Goal: Download file/media

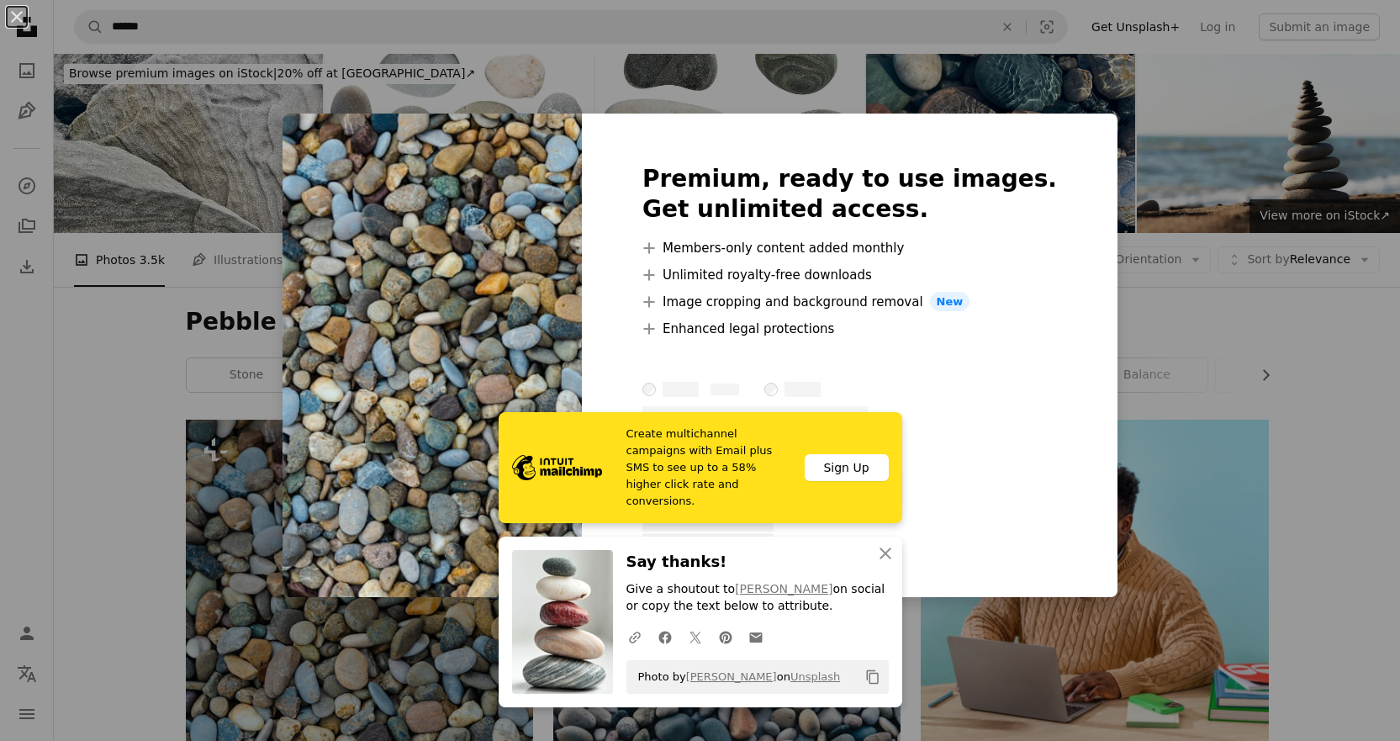
scroll to position [420, 0]
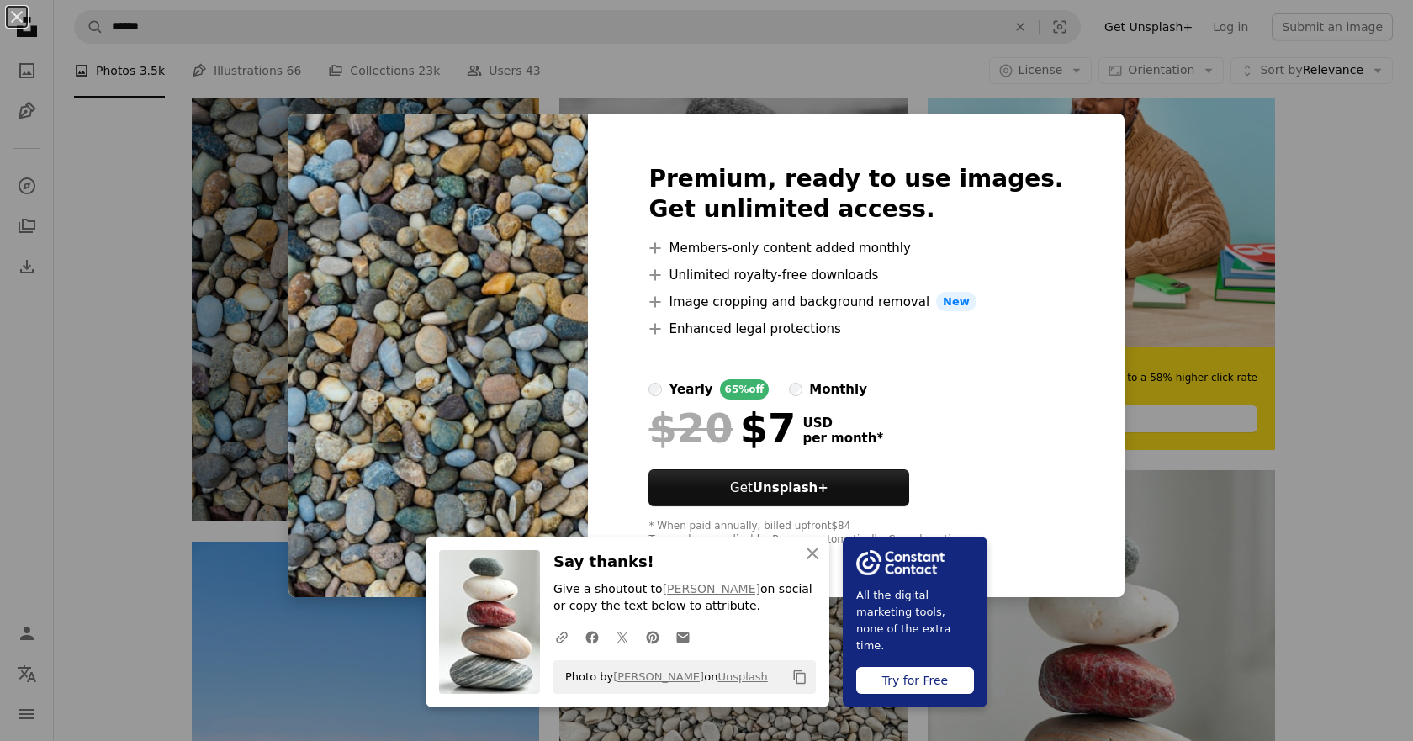
click at [1285, 443] on div "An X shape An X shape Close Say thanks! Give a shoutout to [PERSON_NAME] on soc…" at bounding box center [706, 370] width 1413 height 741
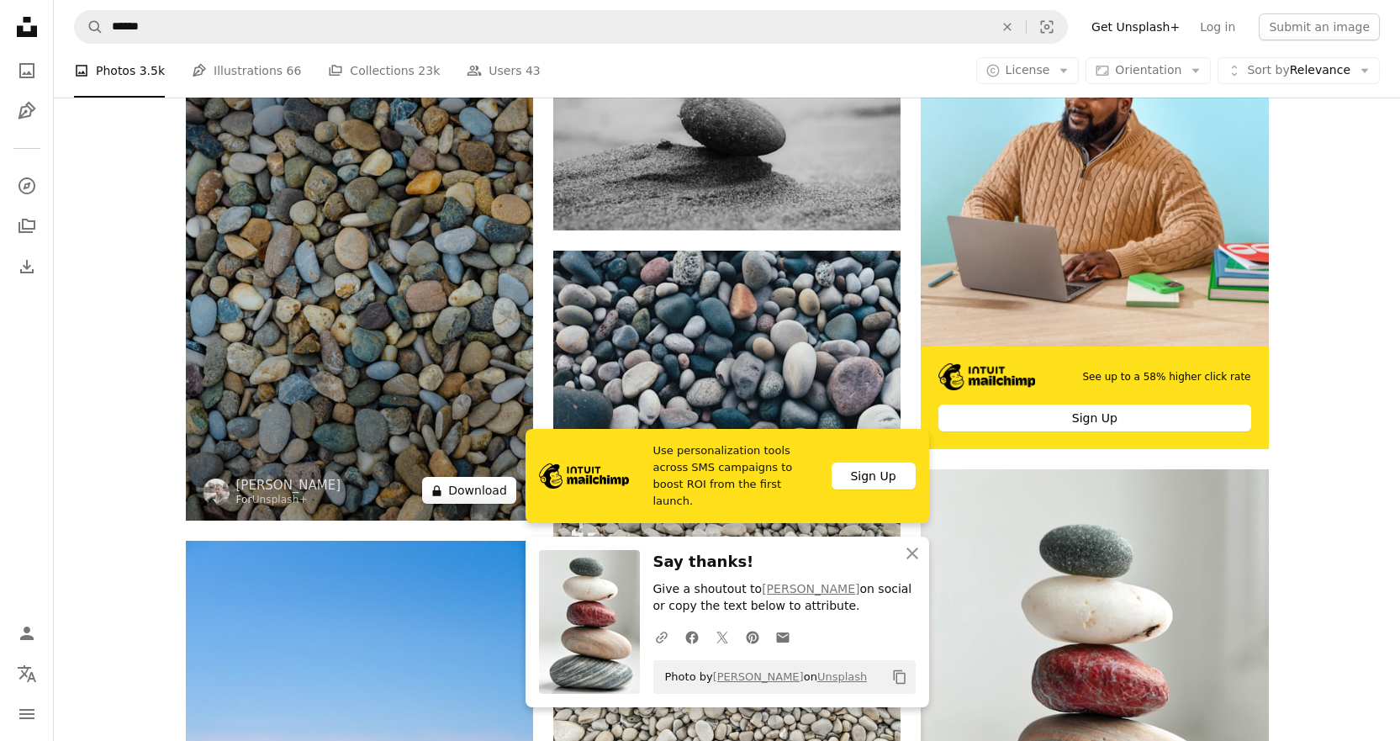
click at [471, 490] on button "A lock Download" at bounding box center [469, 490] width 94 height 27
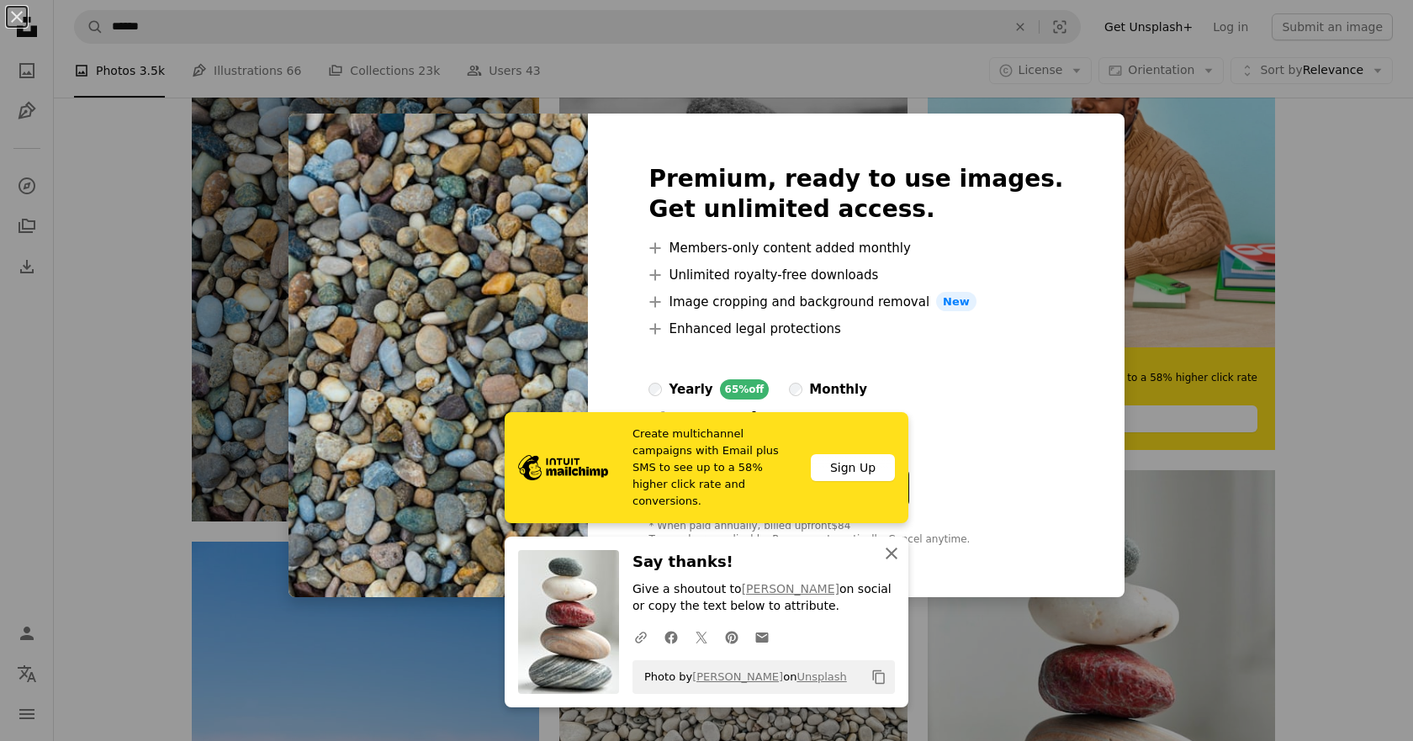
click at [886, 552] on icon "button" at bounding box center [891, 553] width 12 height 12
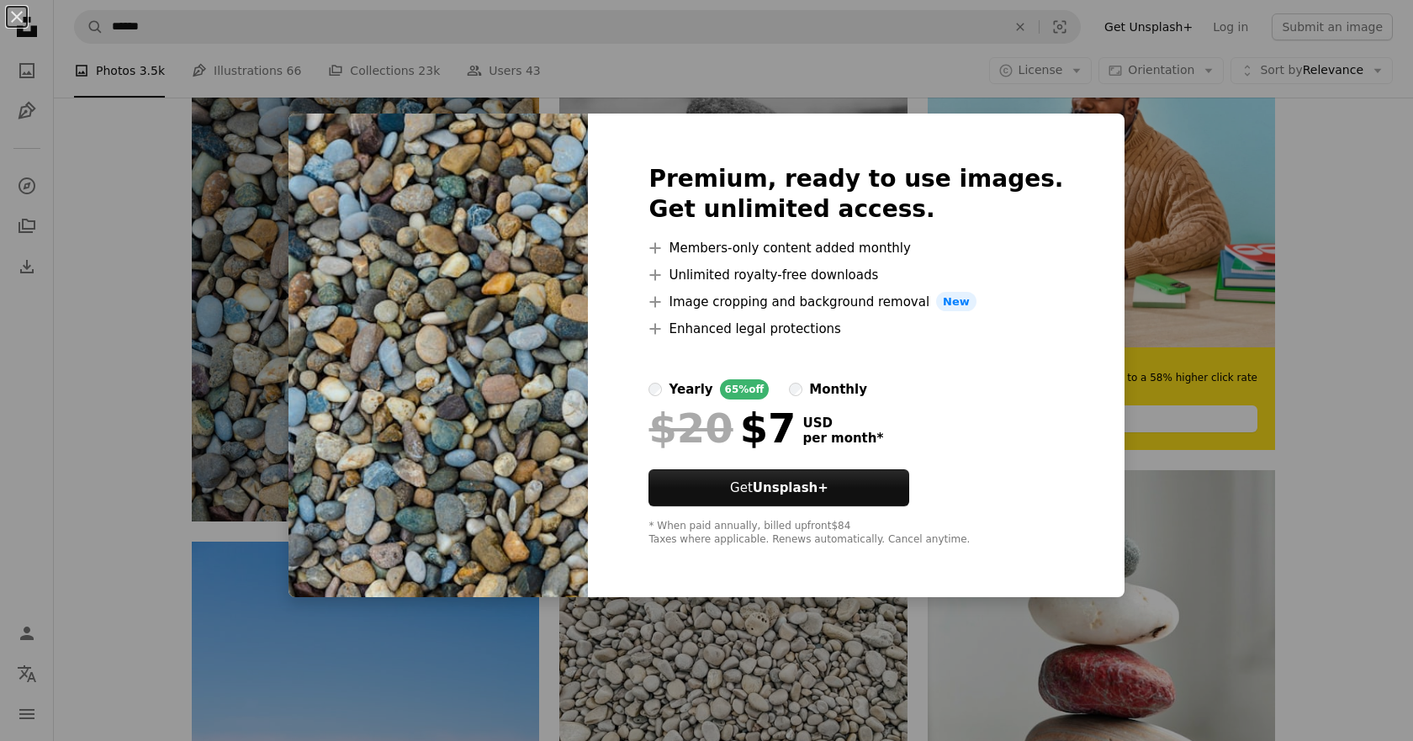
click at [441, 431] on img at bounding box center [437, 356] width 299 height 484
click at [1301, 384] on div "An X shape Premium, ready to use images. Get unlimited access. A plus sign Memb…" at bounding box center [706, 370] width 1413 height 741
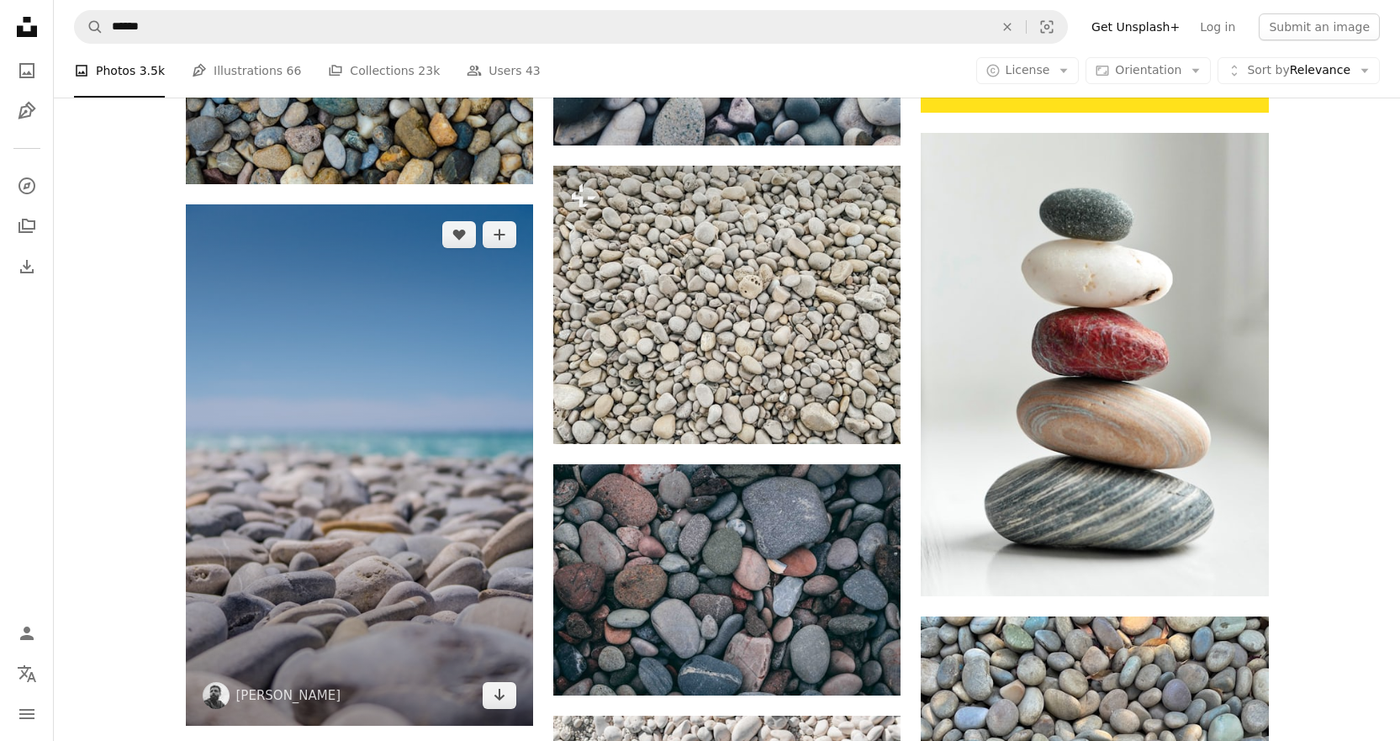
scroll to position [1177, 0]
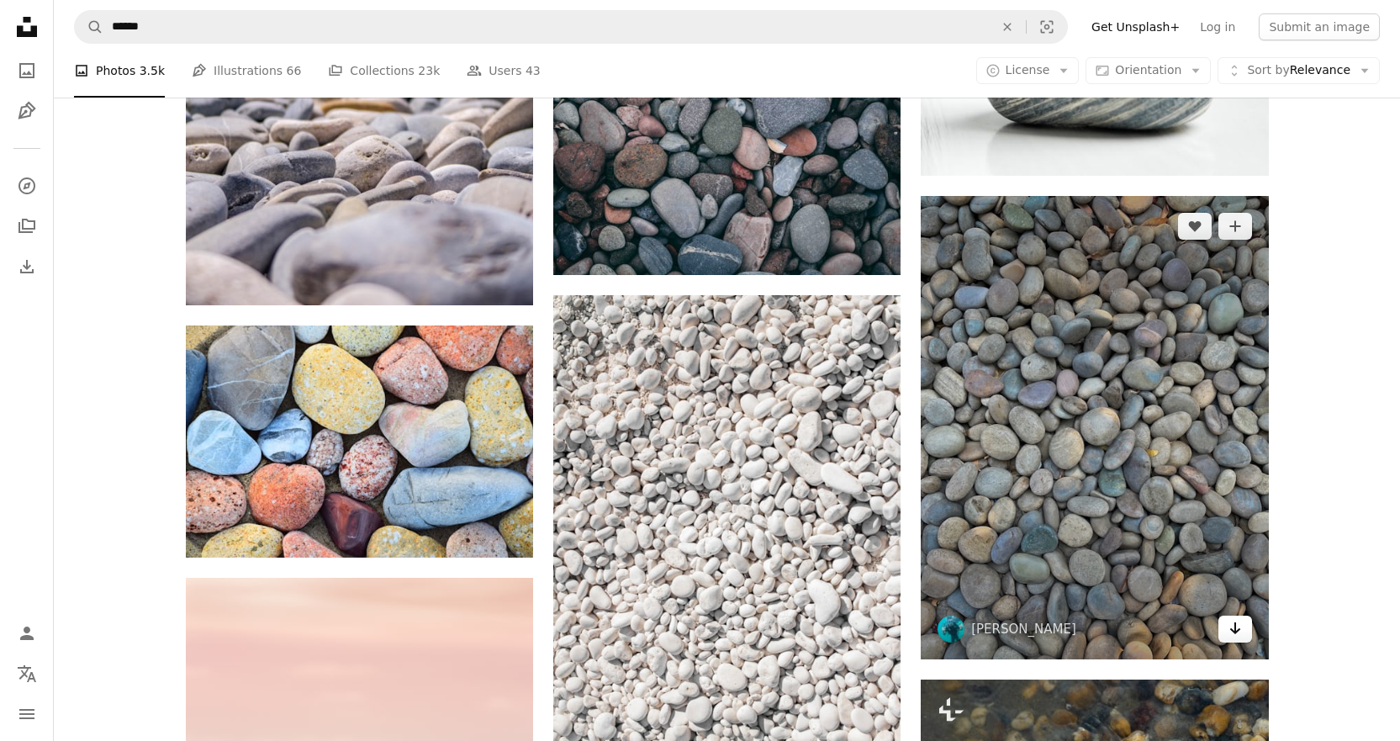
click at [1235, 627] on icon "Download" at bounding box center [1234, 628] width 11 height 12
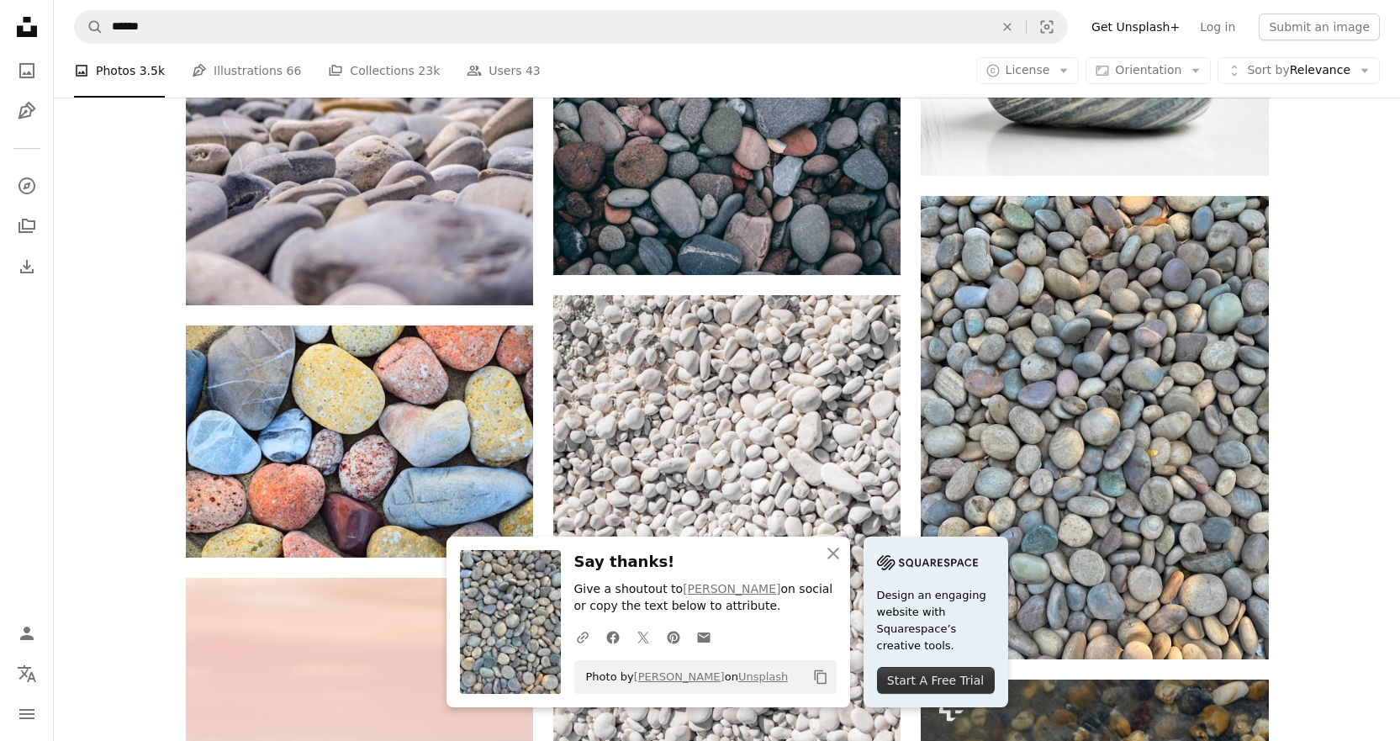
click at [1364, 548] on div "Plus sign for Unsplash+ A heart A plus sign [PERSON_NAME] For Unsplash+ A lock …" at bounding box center [727, 743] width 1346 height 3003
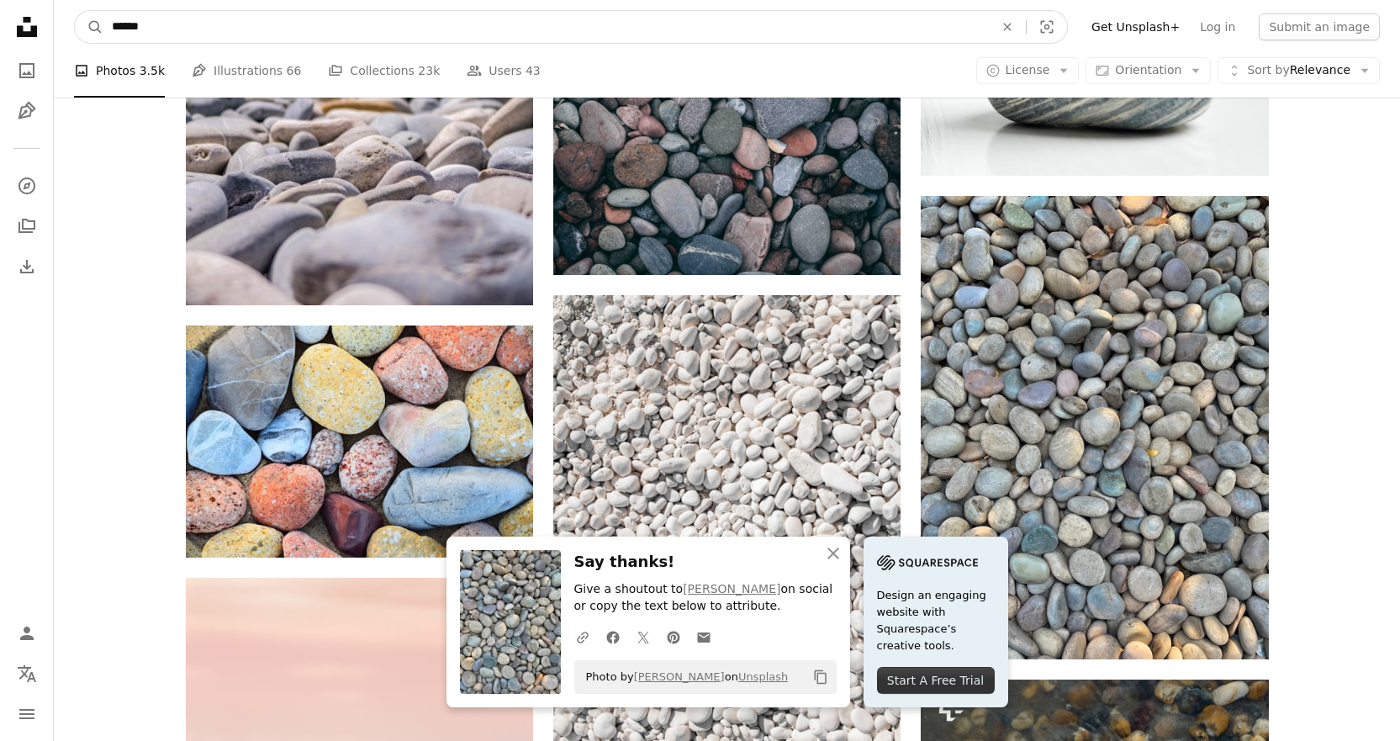
click at [260, 25] on input "******" at bounding box center [545, 27] width 885 height 32
drag, startPoint x: 3, startPoint y: 36, endPoint x: -35, endPoint y: 36, distance: 38.7
type input "*********"
click button "A magnifying glass" at bounding box center [89, 27] width 29 height 32
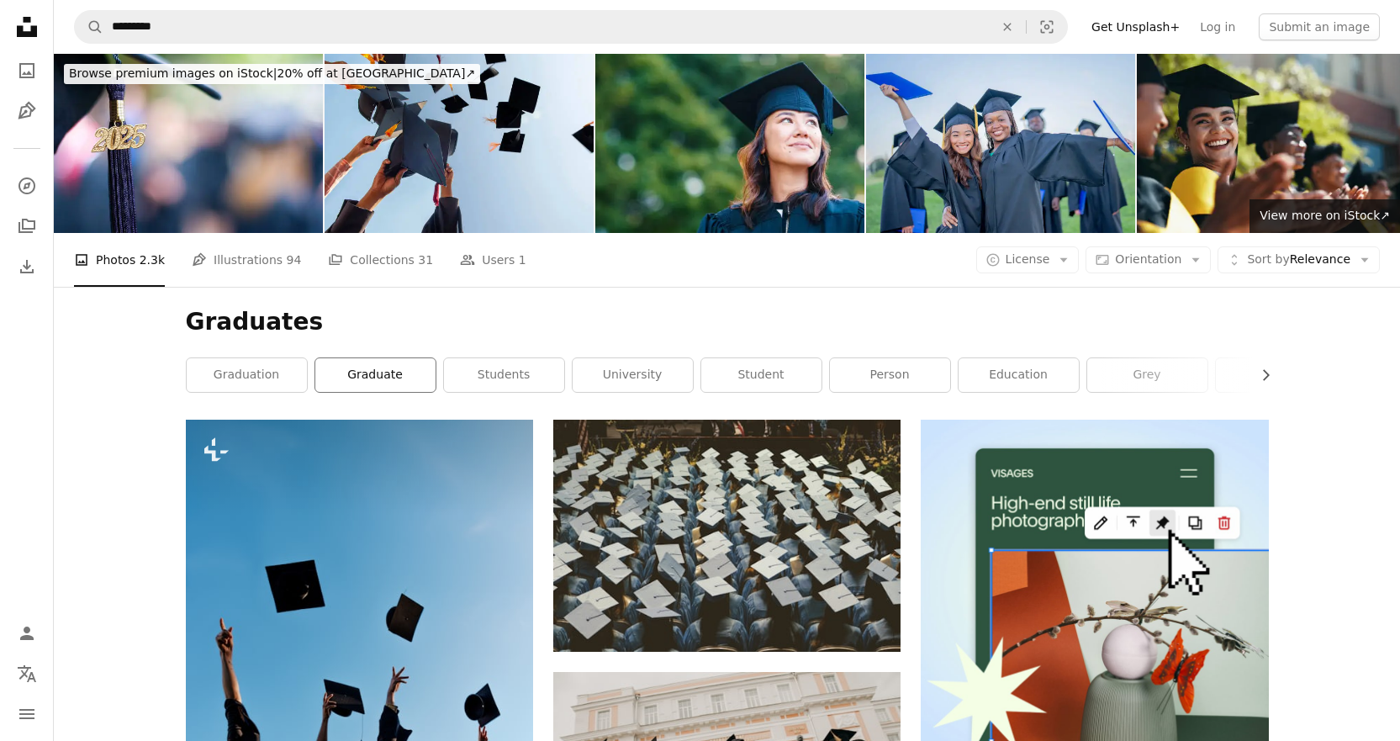
click at [383, 372] on link "graduate" at bounding box center [375, 375] width 120 height 34
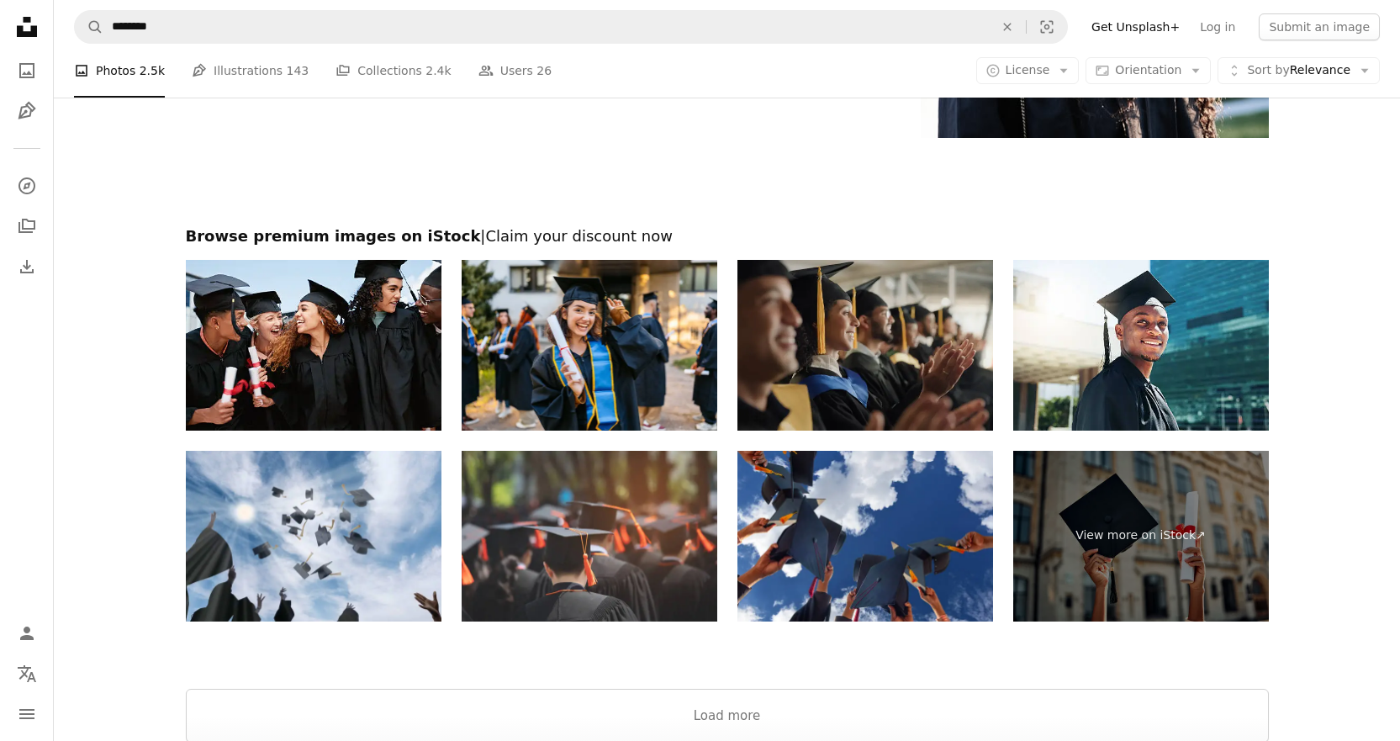
scroll to position [3558, 0]
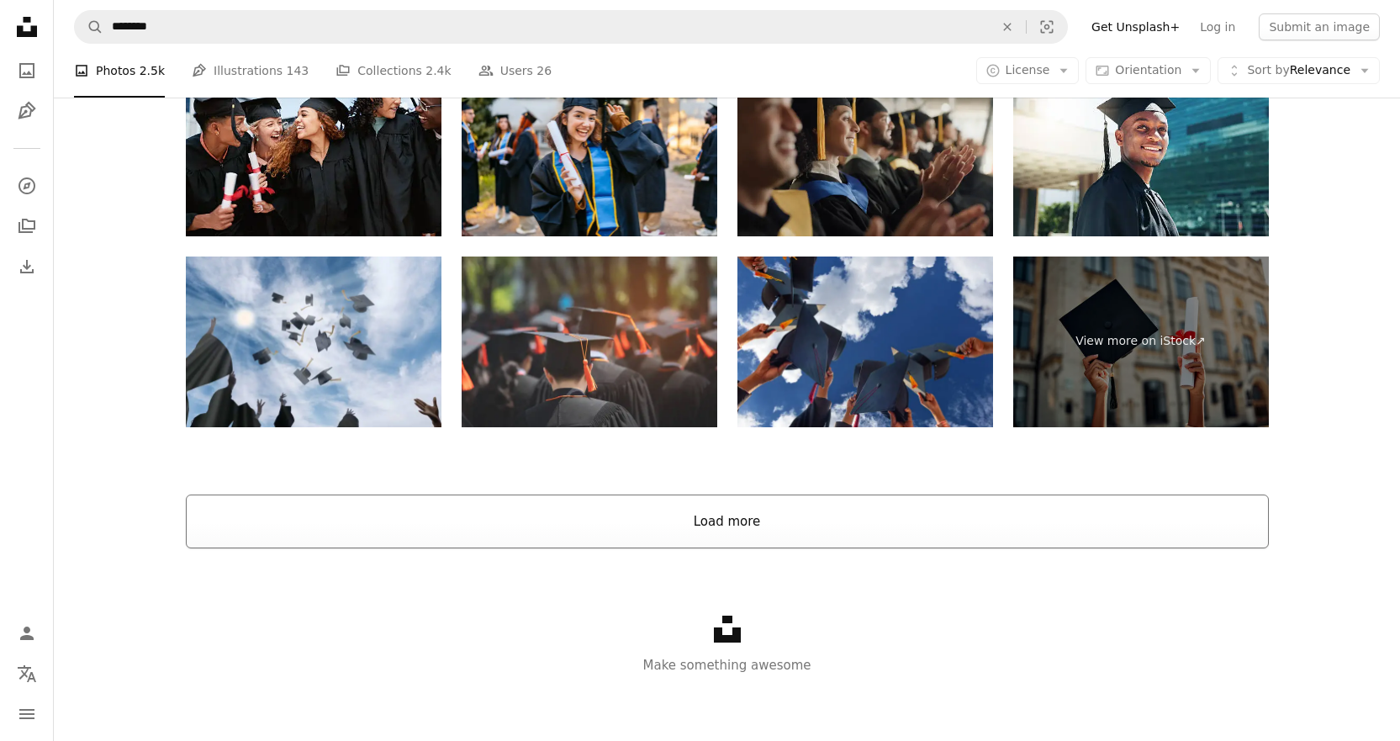
click at [745, 518] on button "Load more" at bounding box center [727, 521] width 1083 height 54
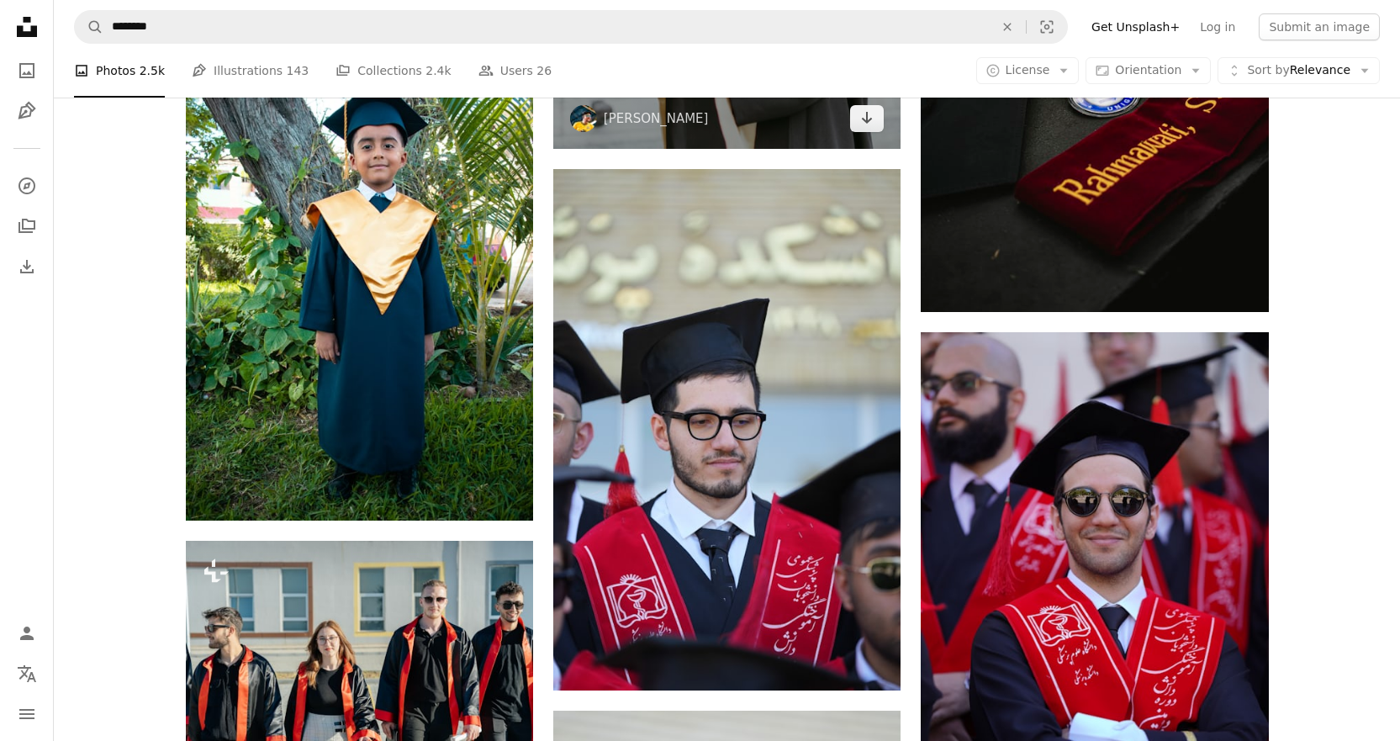
scroll to position [96725, 0]
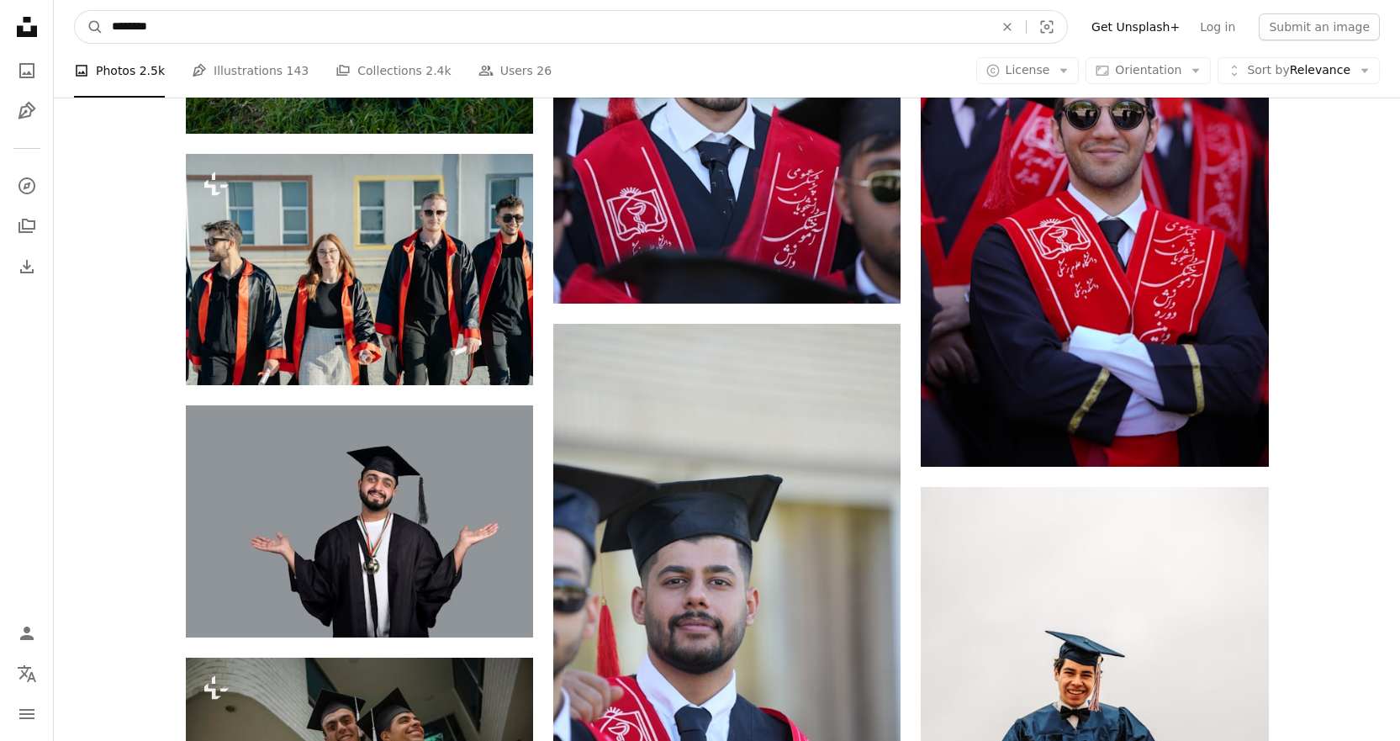
drag, startPoint x: 319, startPoint y: 34, endPoint x: 86, endPoint y: 8, distance: 234.3
click at [86, 8] on nav "A magnifying glass ******** An X shape Visual search Filters Get Unsplash+ Log …" at bounding box center [727, 27] width 1346 height 54
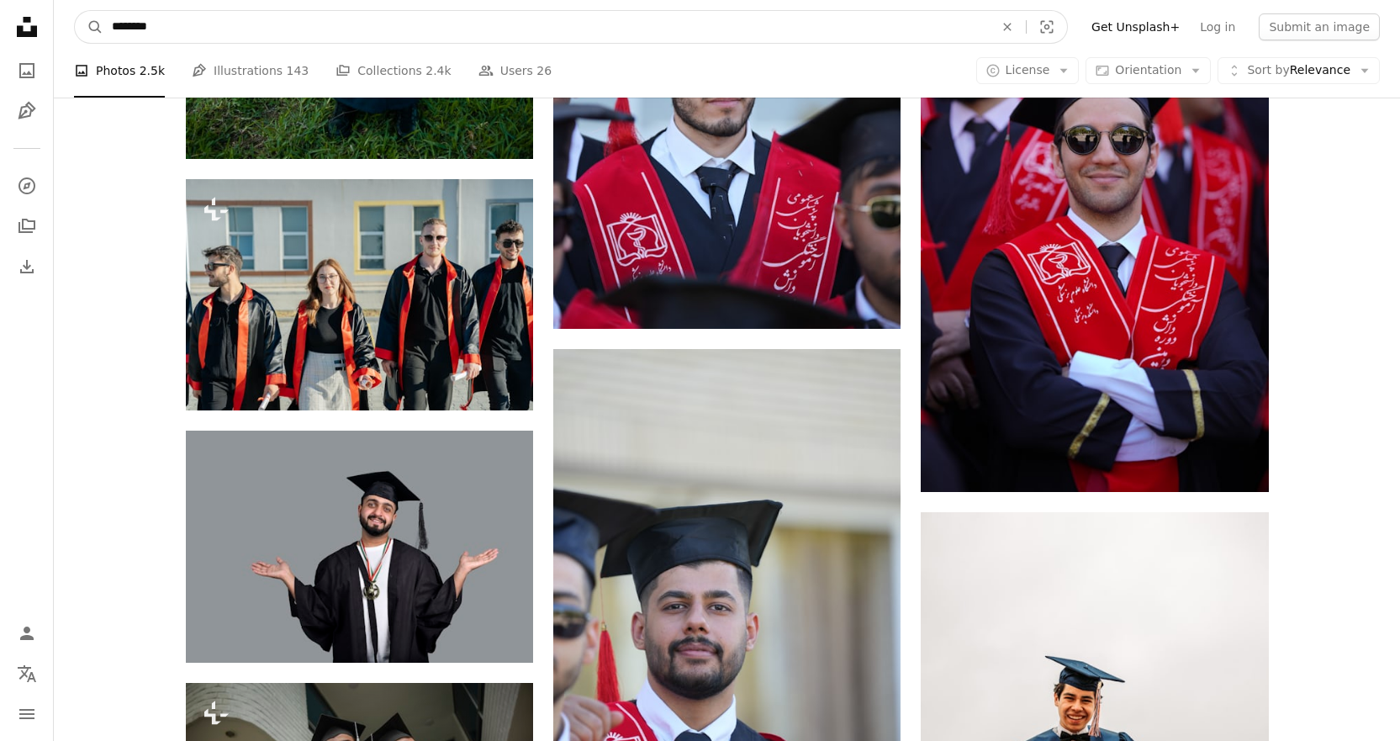
type input "********"
click button "A magnifying glass" at bounding box center [89, 27] width 29 height 32
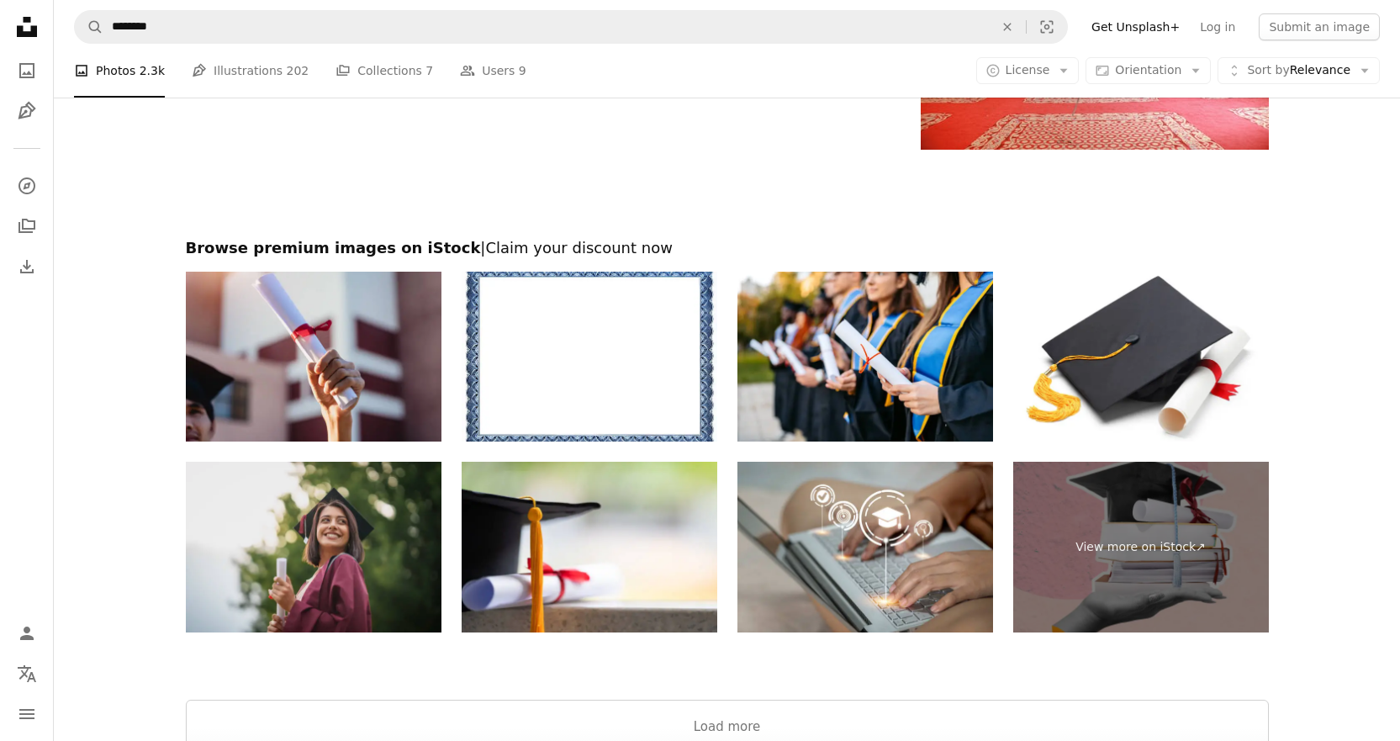
scroll to position [3232, 0]
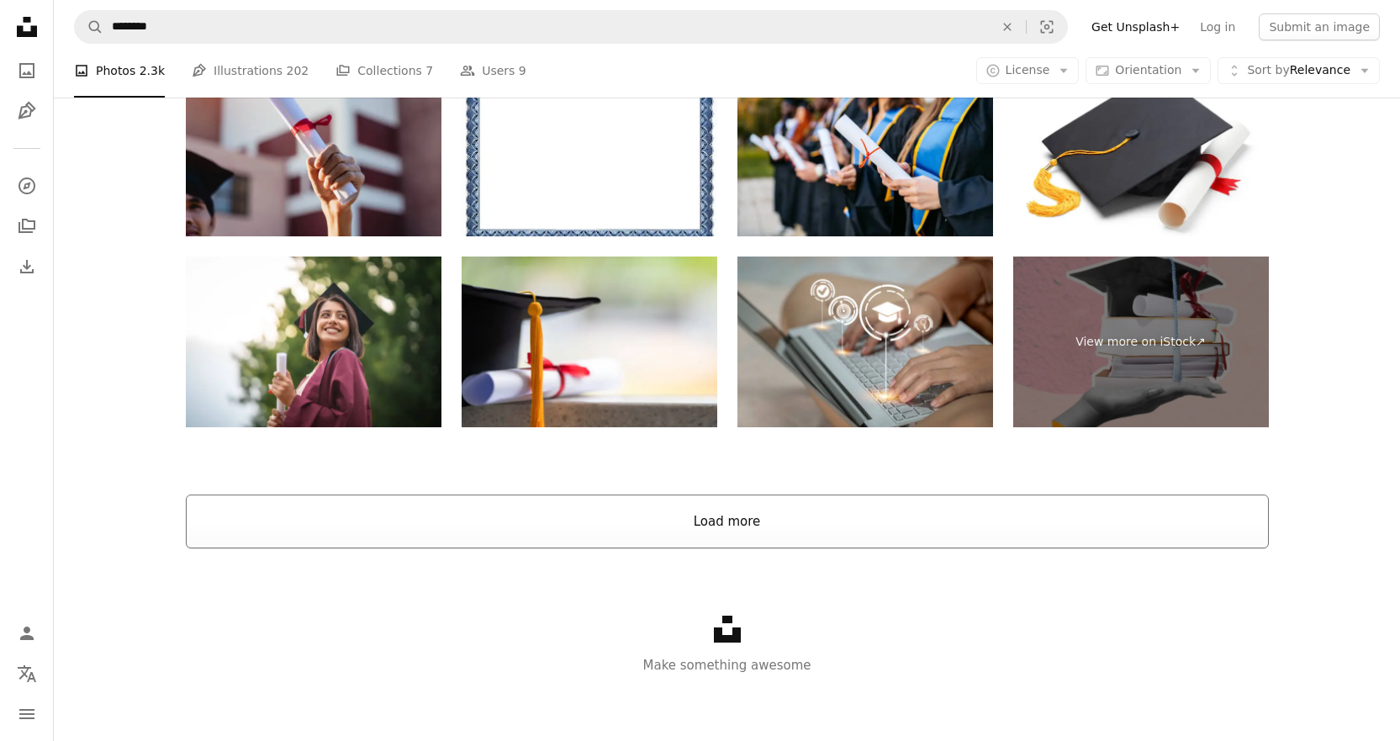
click at [714, 522] on button "Load more" at bounding box center [727, 521] width 1083 height 54
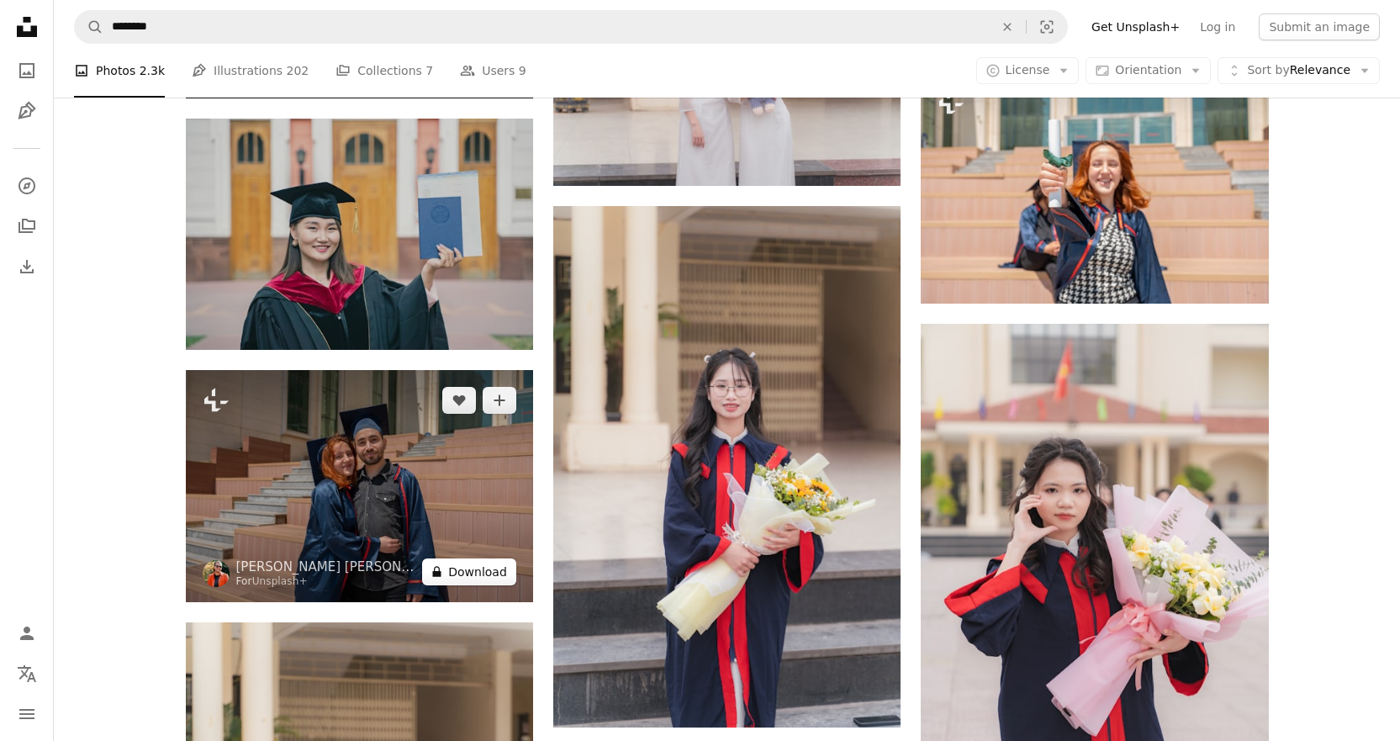
scroll to position [5250, 0]
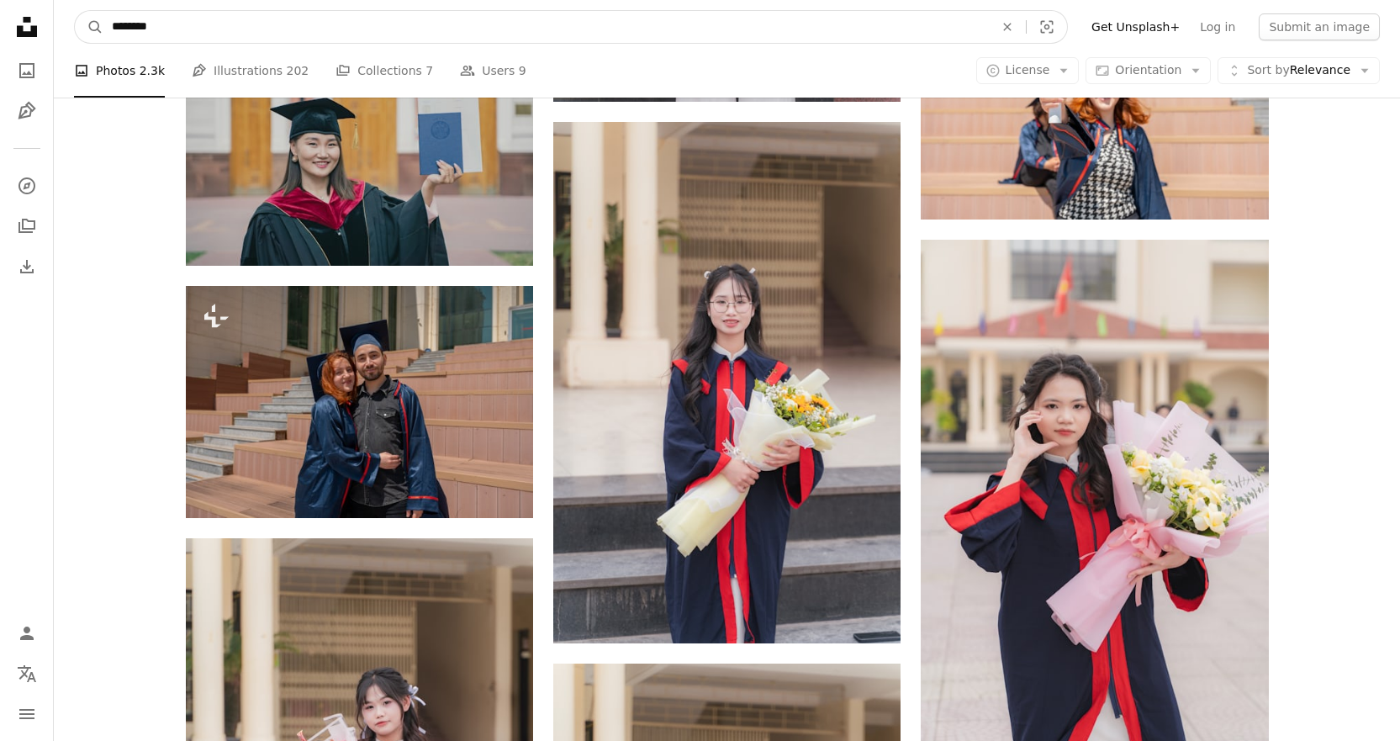
drag, startPoint x: 256, startPoint y: 28, endPoint x: 105, endPoint y: 28, distance: 150.5
click at [105, 28] on input "********" at bounding box center [545, 27] width 885 height 32
type input "**********"
click button "A magnifying glass" at bounding box center [89, 27] width 29 height 32
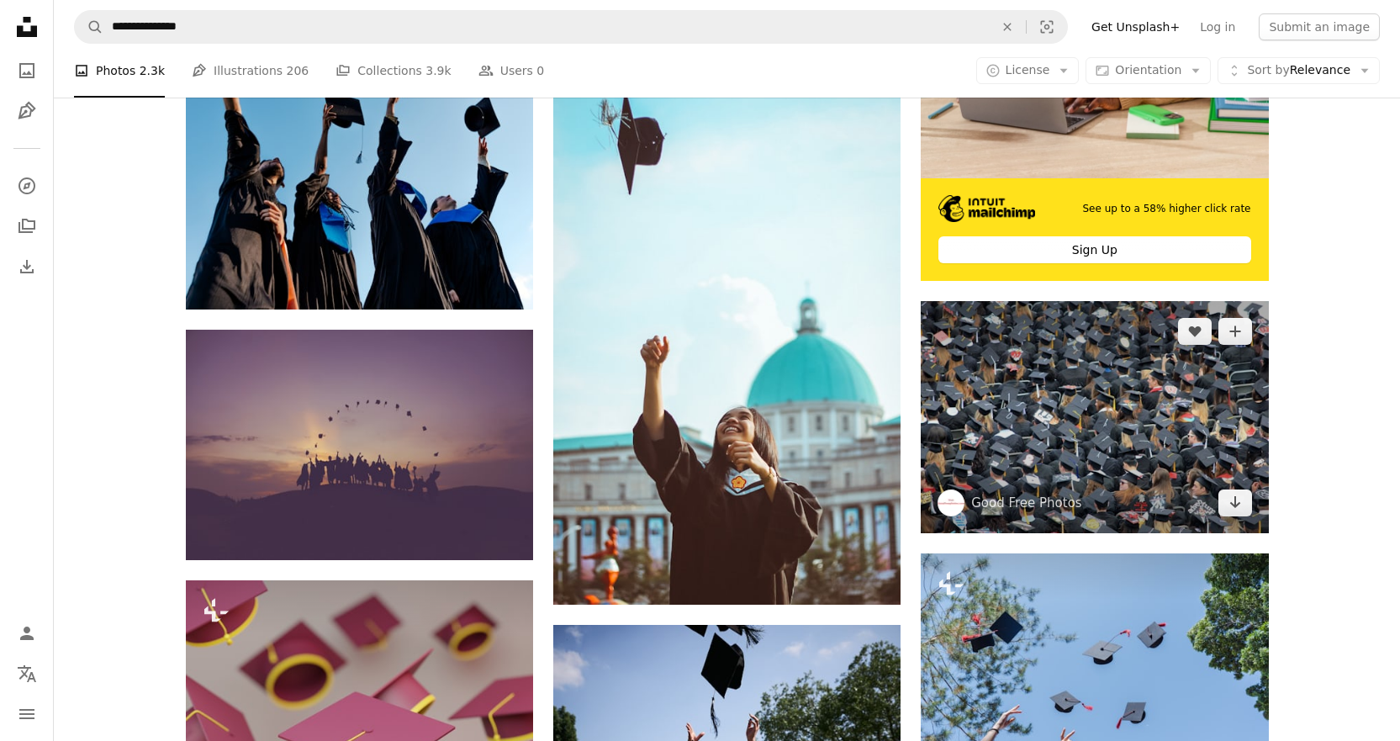
scroll to position [925, 0]
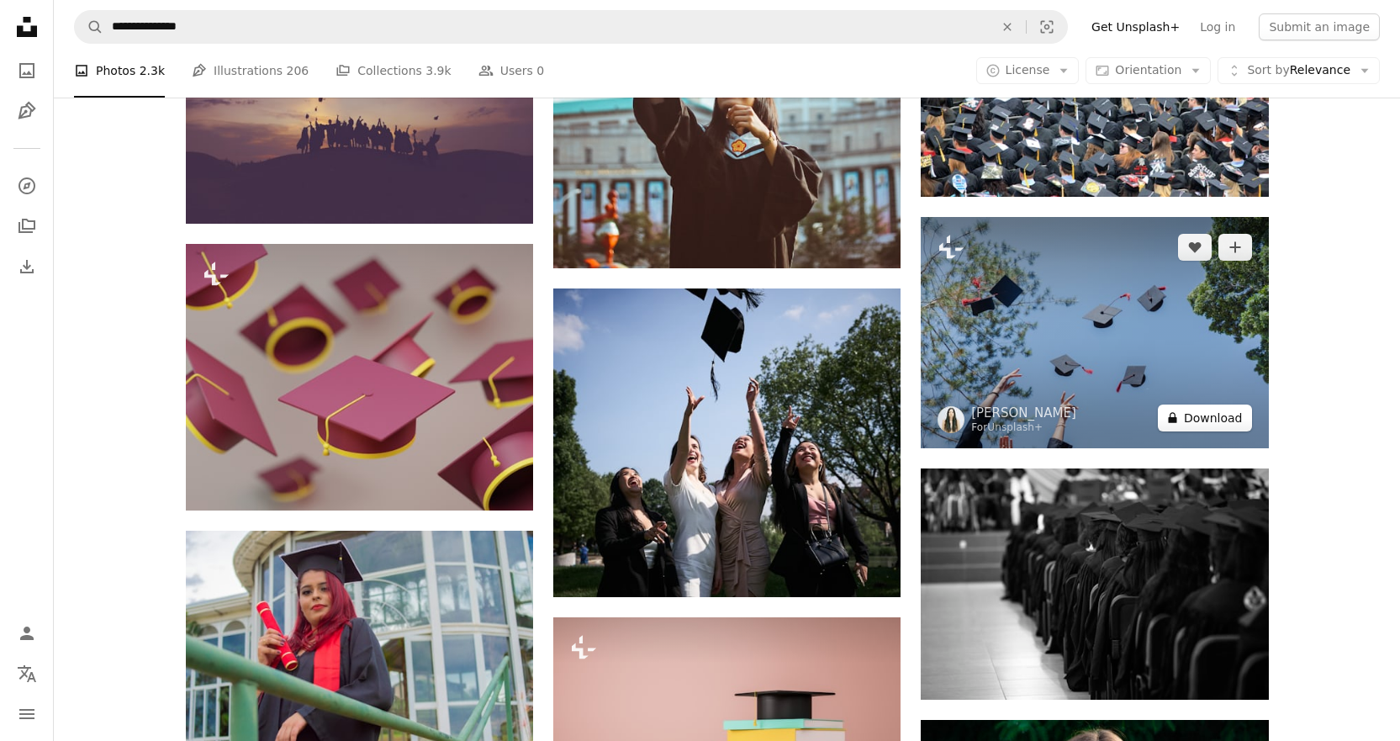
click at [1208, 418] on button "A lock Download" at bounding box center [1205, 417] width 94 height 27
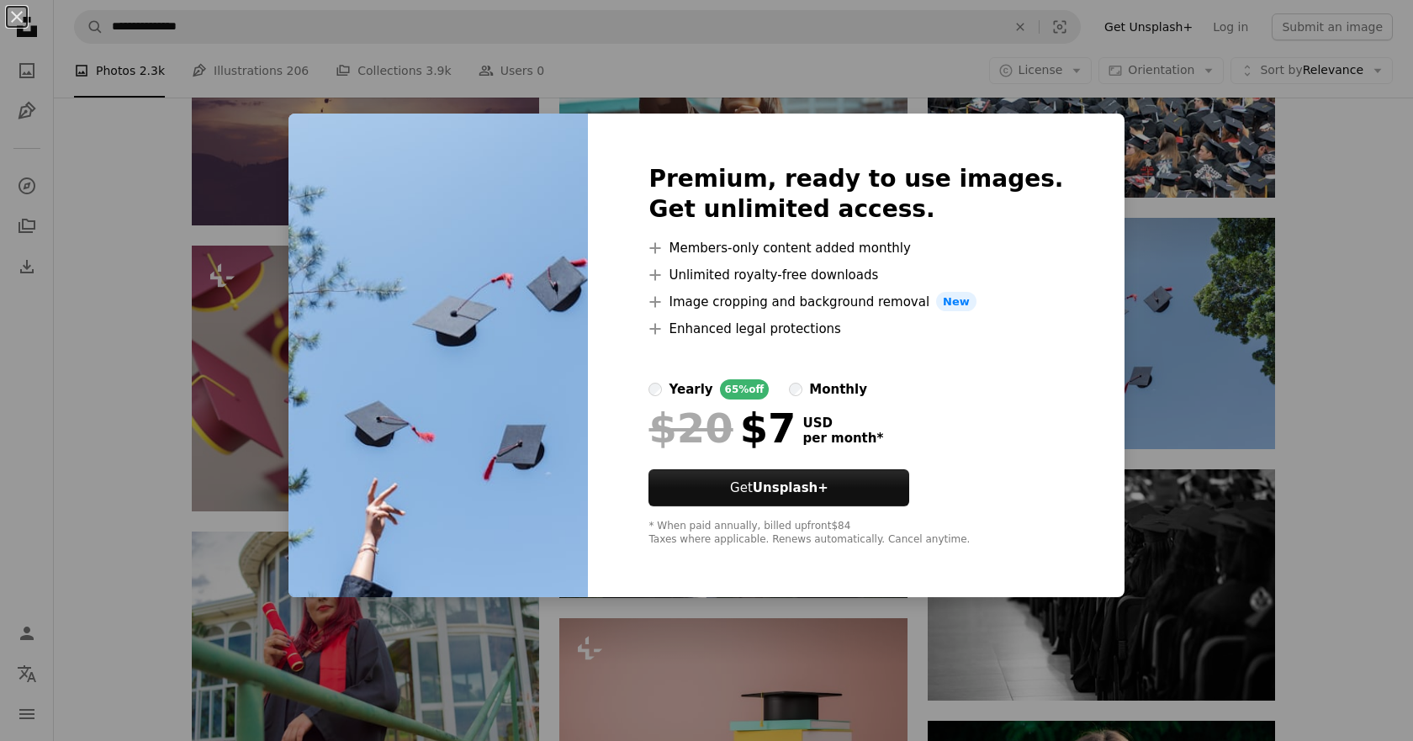
click at [1304, 387] on div "An X shape Premium, ready to use images. Get unlimited access. A plus sign Memb…" at bounding box center [706, 370] width 1413 height 741
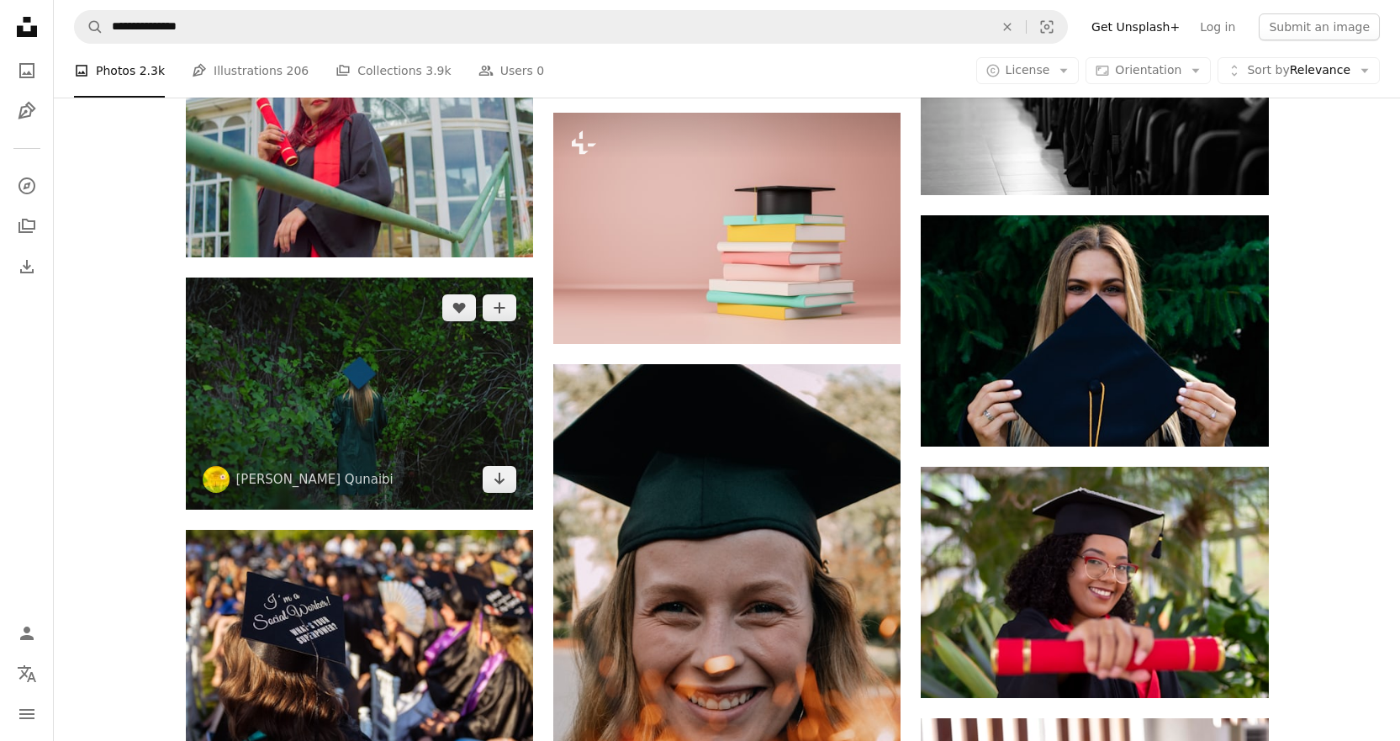
scroll to position [1093, 0]
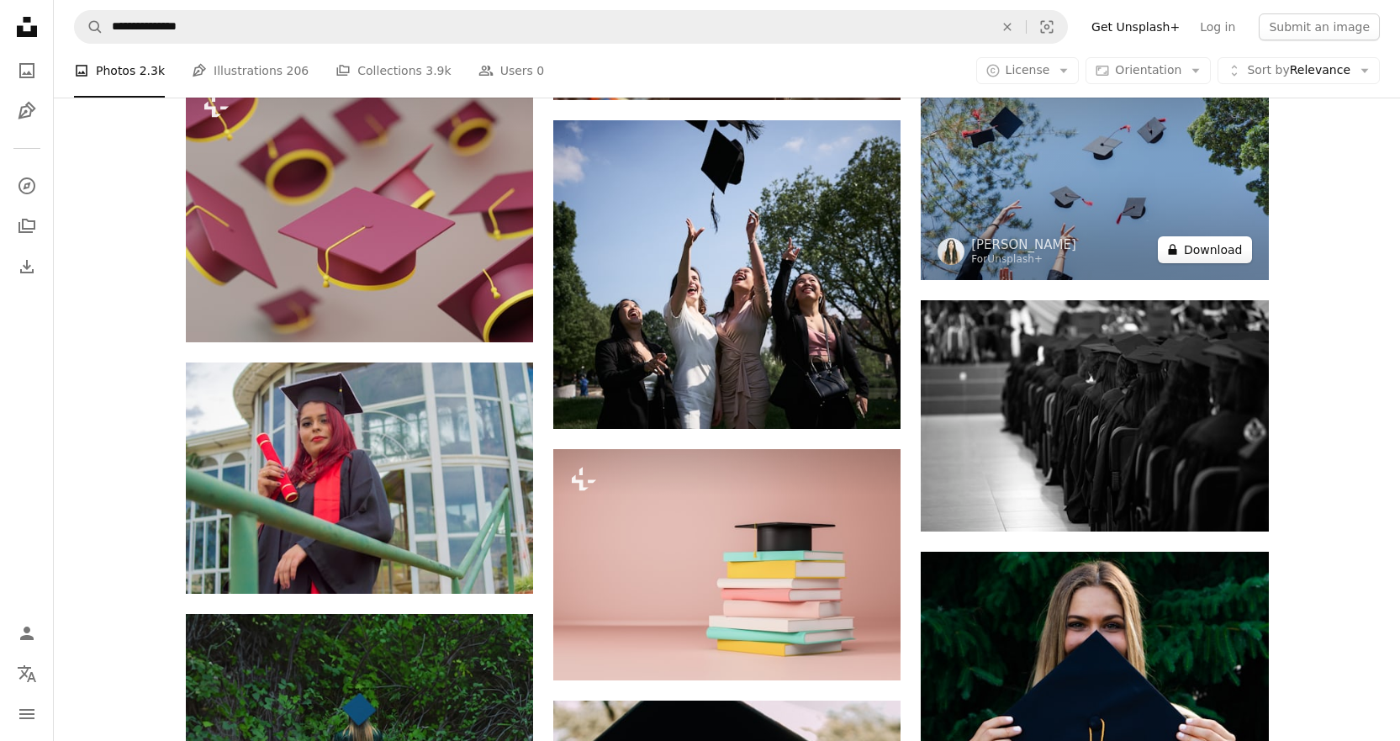
click at [1208, 244] on button "A lock Download" at bounding box center [1205, 249] width 94 height 27
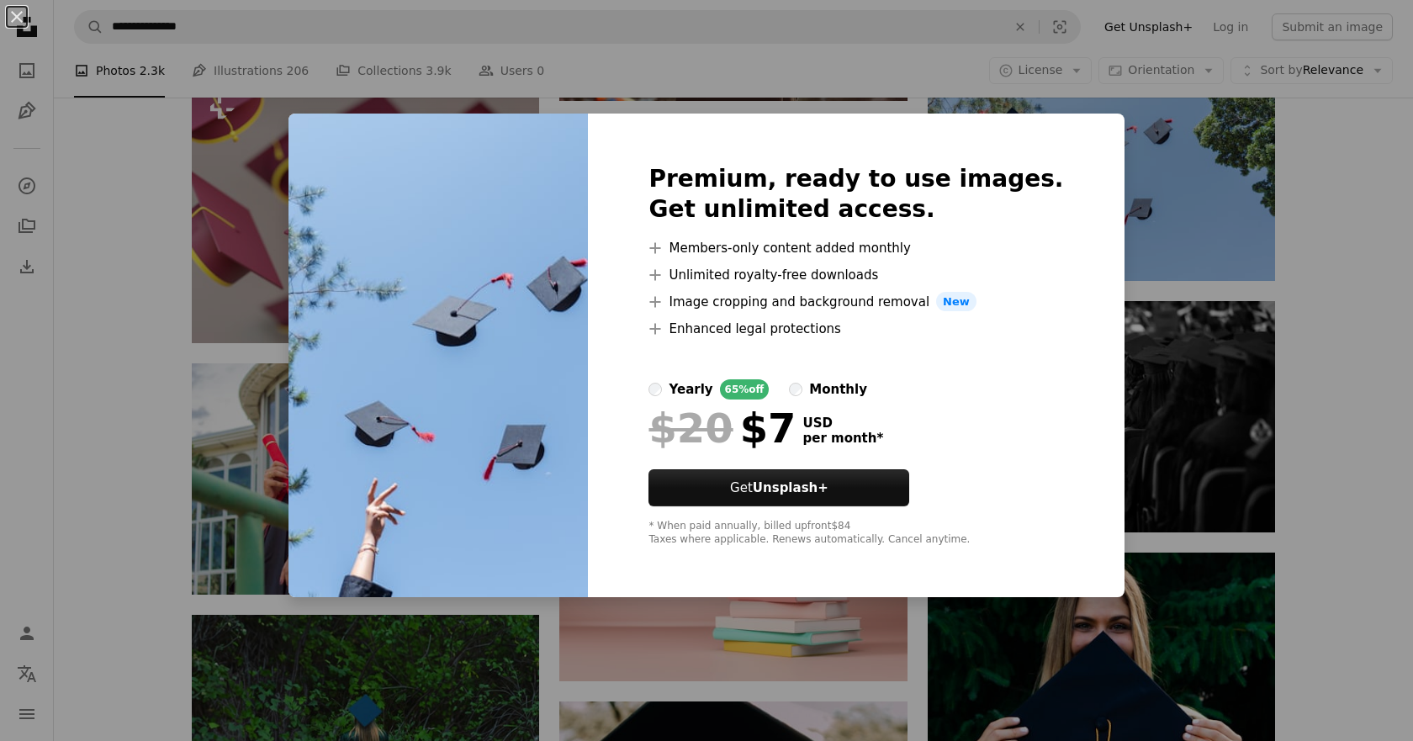
click at [1306, 248] on div "An X shape Premium, ready to use images. Get unlimited access. A plus sign Memb…" at bounding box center [706, 370] width 1413 height 741
